Goal: Information Seeking & Learning: Learn about a topic

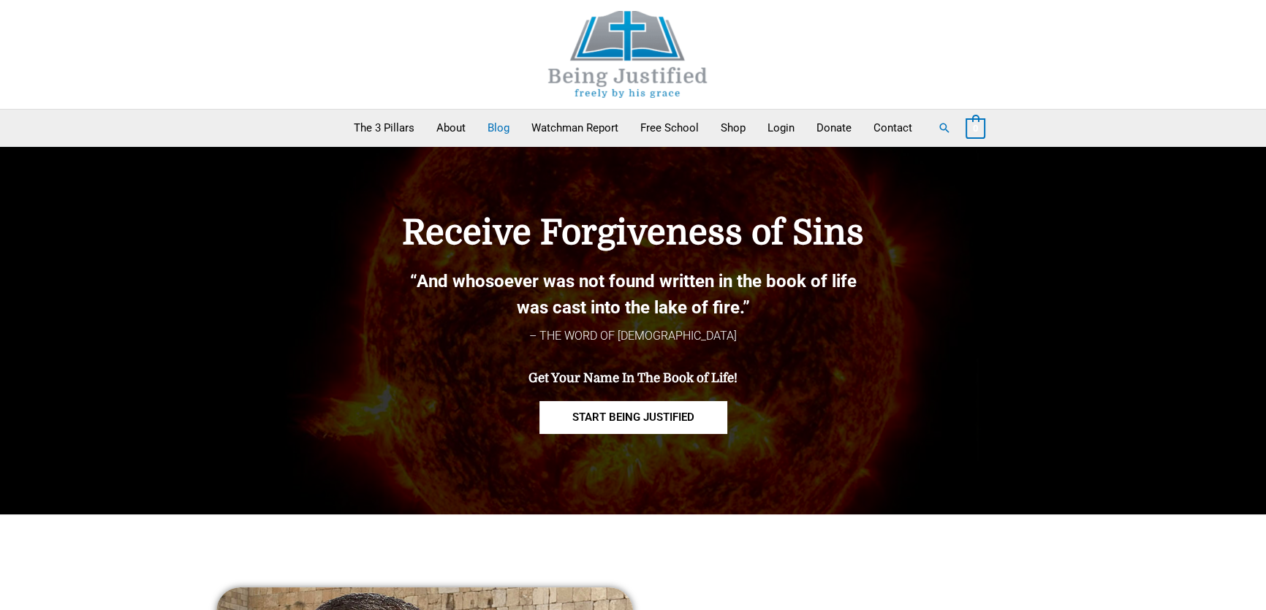
click at [490, 129] on link "Blog" at bounding box center [498, 128] width 44 height 37
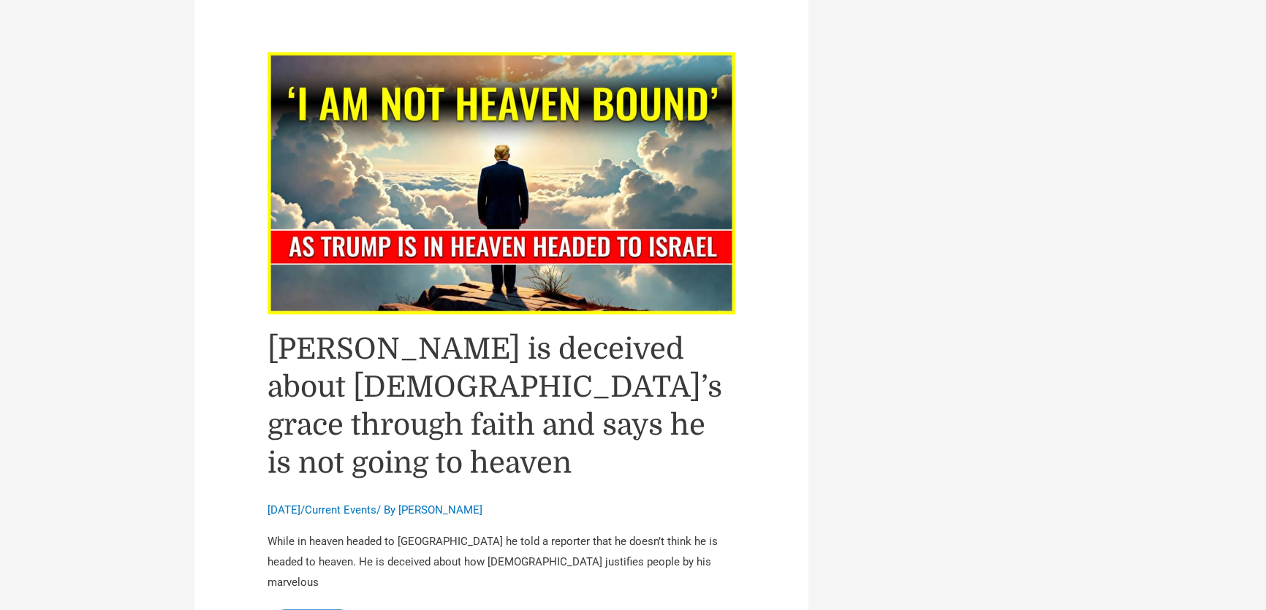
scroll to position [1727, 0]
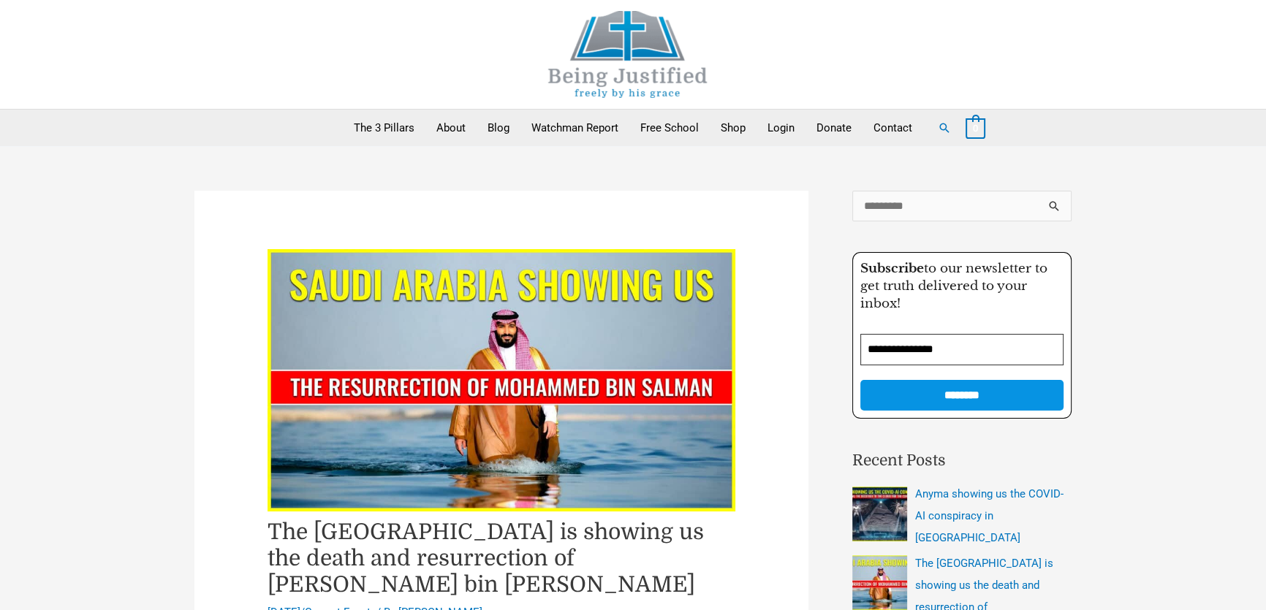
scroll to position [398, 0]
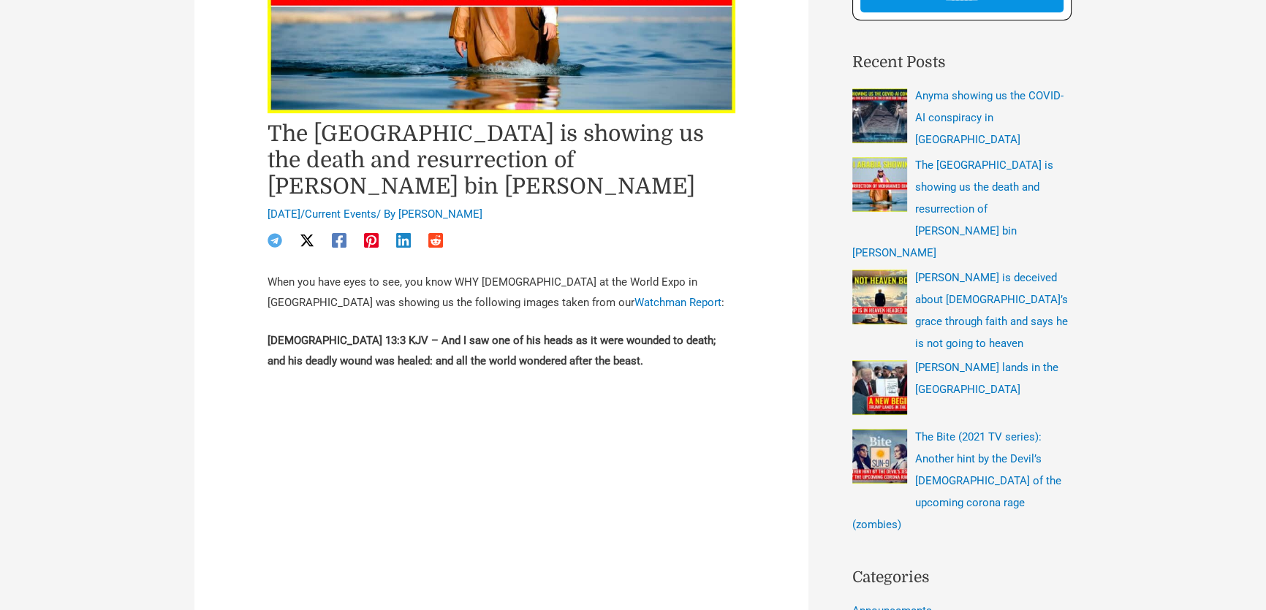
click at [313, 179] on h1 "The [GEOGRAPHIC_DATA] is showing us the death and resurrection of [PERSON_NAME]…" at bounding box center [501, 160] width 468 height 79
drag, startPoint x: 332, startPoint y: 306, endPoint x: 347, endPoint y: 306, distance: 14.6
click at [347, 306] on p "When you have eyes to see, you know WHY Saudi at the World Expo in Osaka was sh…" at bounding box center [501, 293] width 468 height 41
click at [384, 306] on p "When you have eyes to see, you know WHY Saudi at the World Expo in Osaka was sh…" at bounding box center [501, 293] width 468 height 41
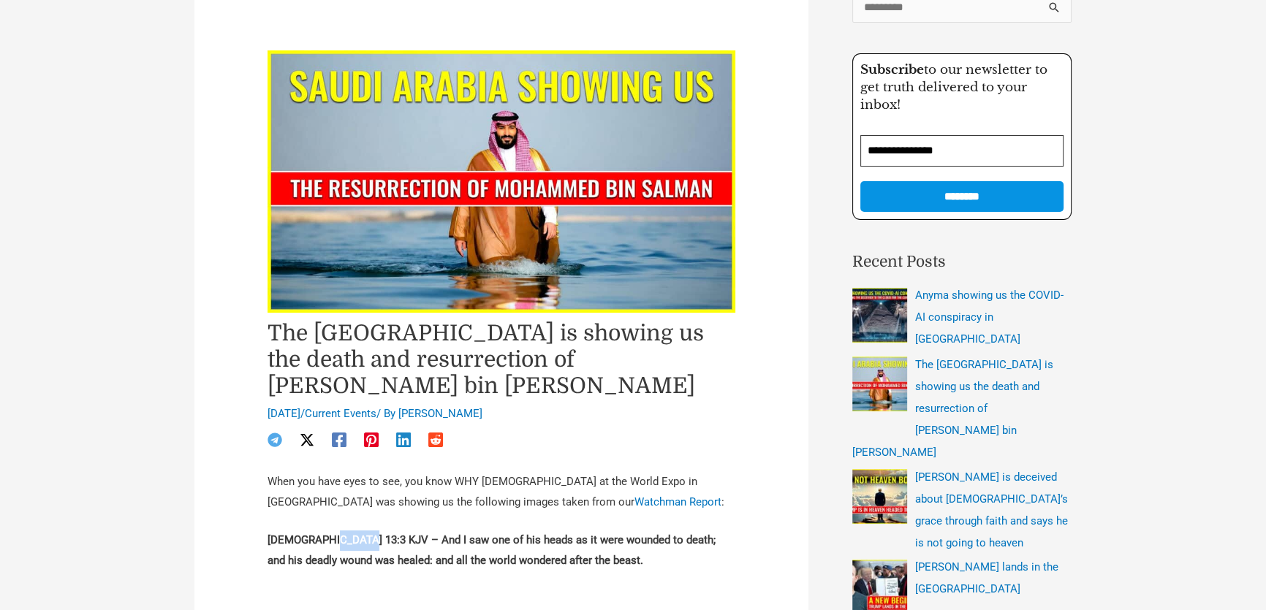
drag, startPoint x: 320, startPoint y: 545, endPoint x: 351, endPoint y: 545, distance: 30.7
click at [351, 545] on strong "Revelation 13:3 KJV – And I saw one of his heads as it were wounded to death; a…" at bounding box center [491, 550] width 448 height 34
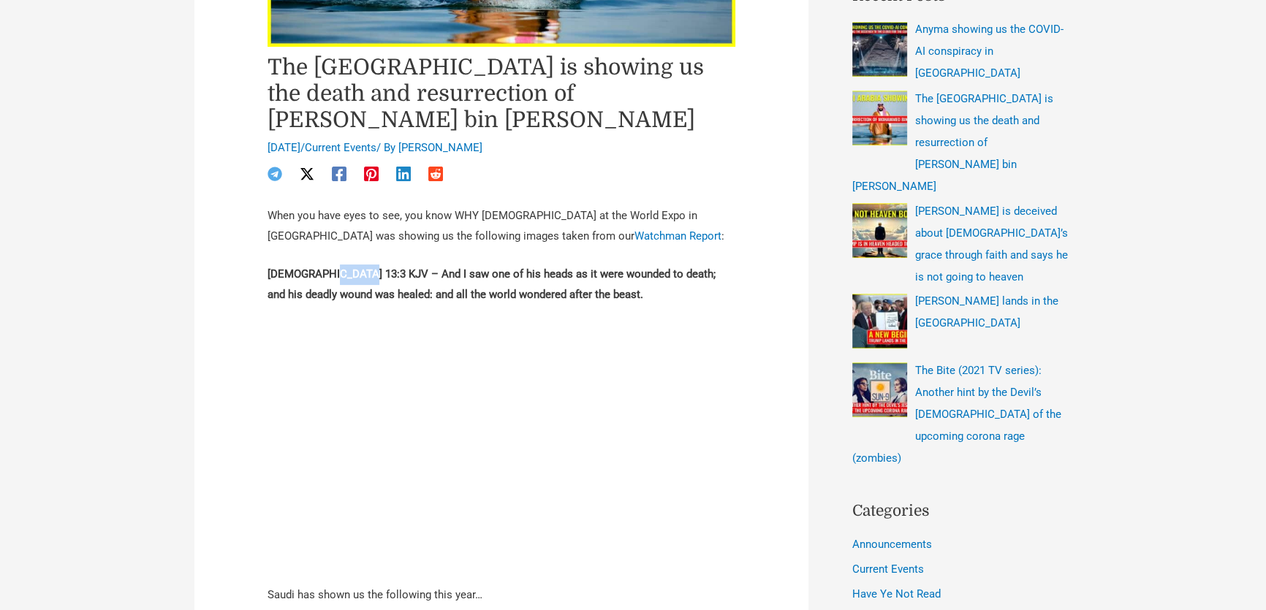
scroll to position [664, 0]
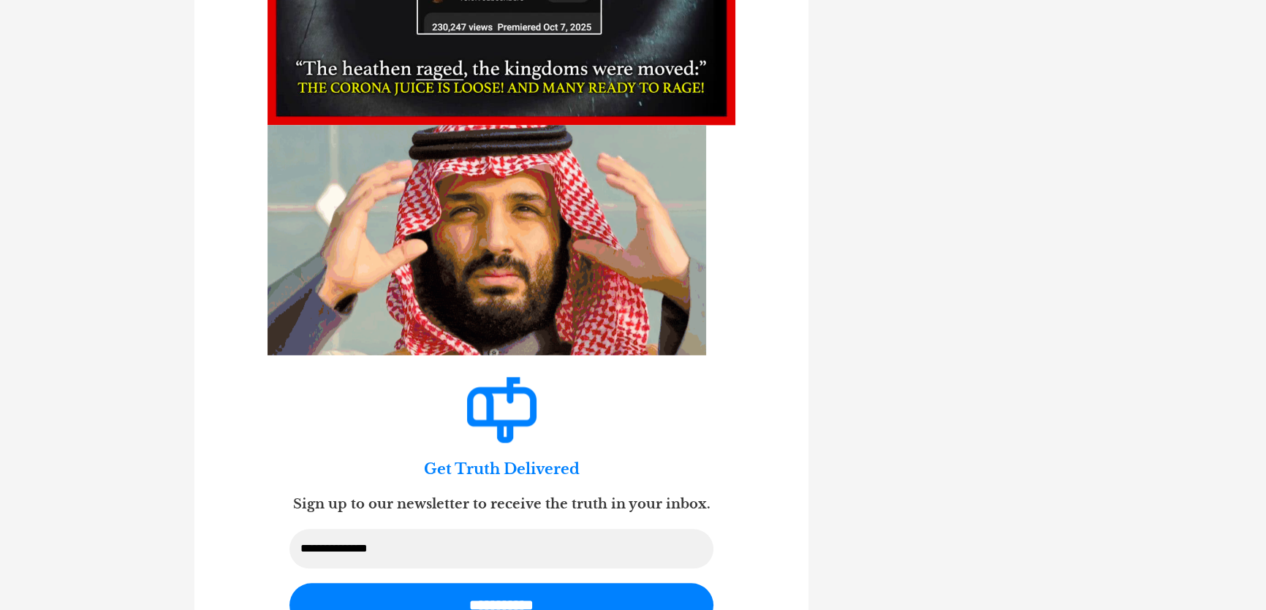
scroll to position [8503, 0]
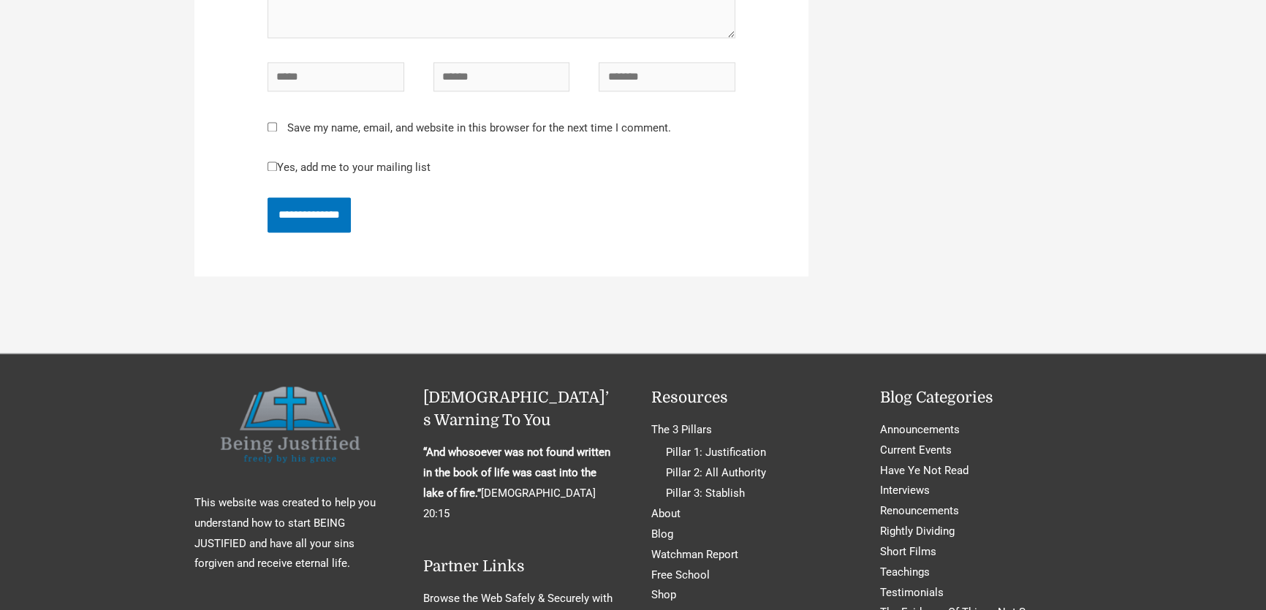
scroll to position [2997, 0]
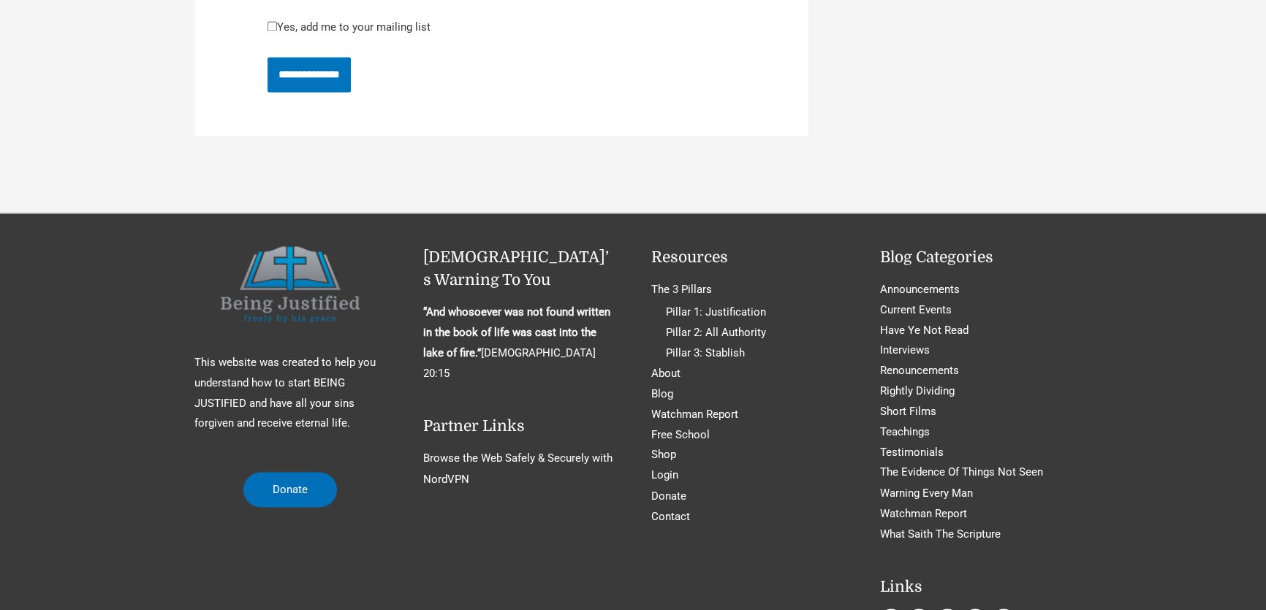
click at [939, 609] on span "play-circle" at bounding box center [947, 620] width 22 height 22
